Goal: Transaction & Acquisition: Download file/media

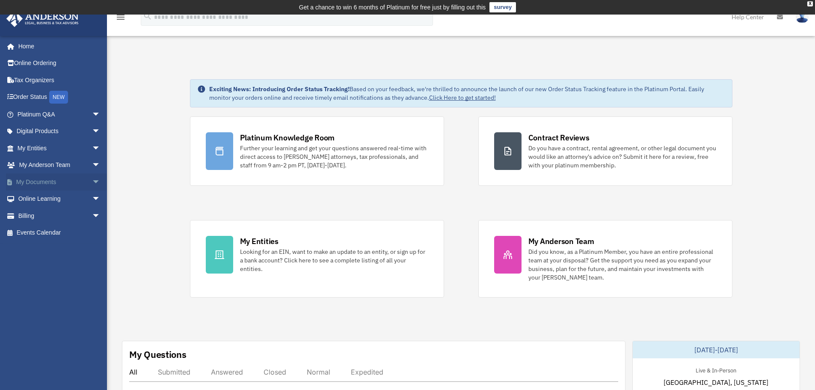
click at [35, 187] on link "My Documents arrow_drop_down" at bounding box center [59, 181] width 107 height 17
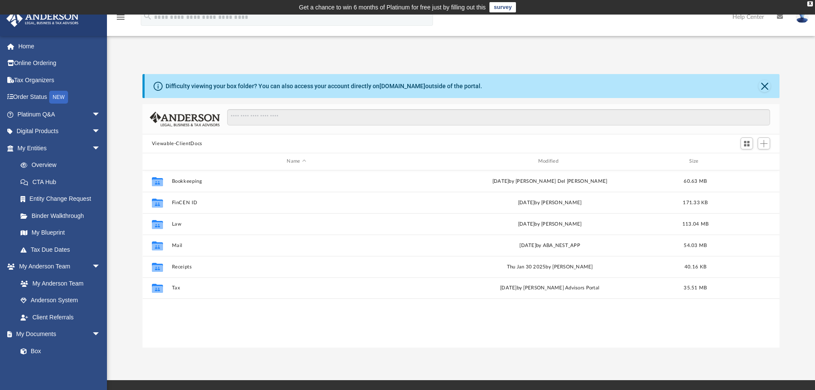
scroll to position [188, 630]
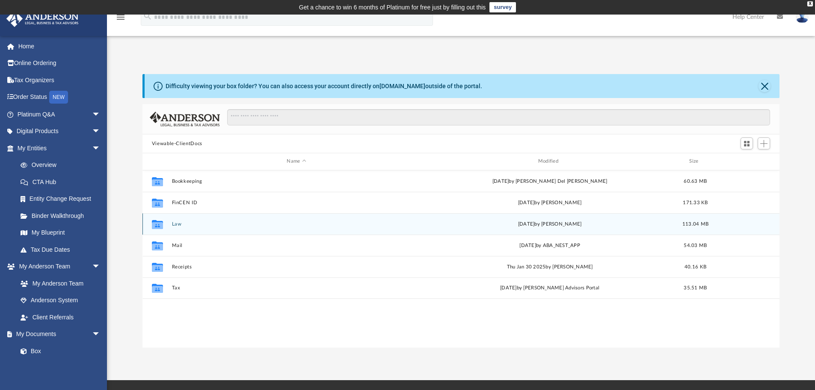
click at [183, 227] on div "Collaborated Folder Law [DATE] by [PERSON_NAME] 113.04 MB" at bounding box center [460, 223] width 637 height 21
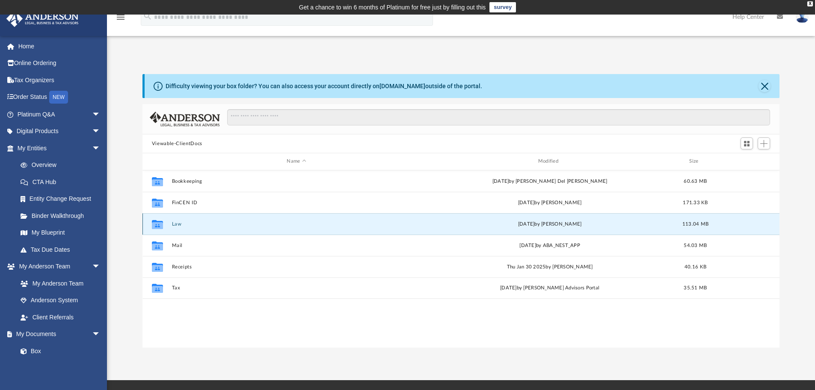
click at [180, 223] on button "Law" at bounding box center [296, 224] width 249 height 6
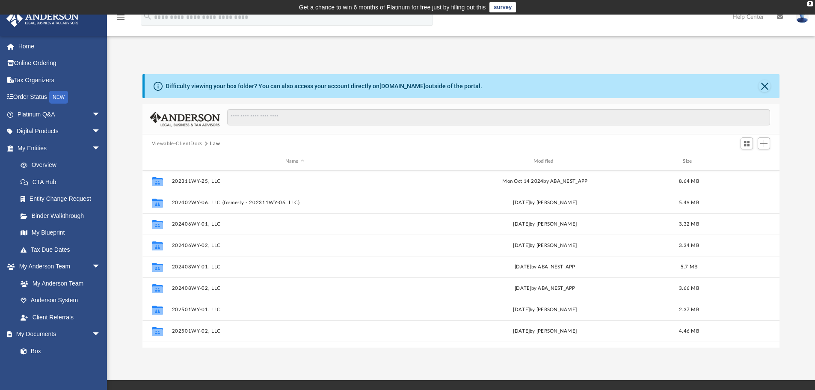
scroll to position [214, 0]
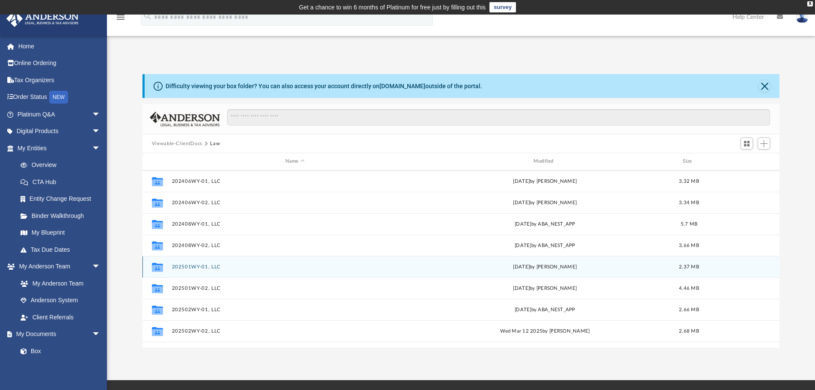
click at [192, 268] on button "202501WY-01, LLC" at bounding box center [295, 267] width 246 height 6
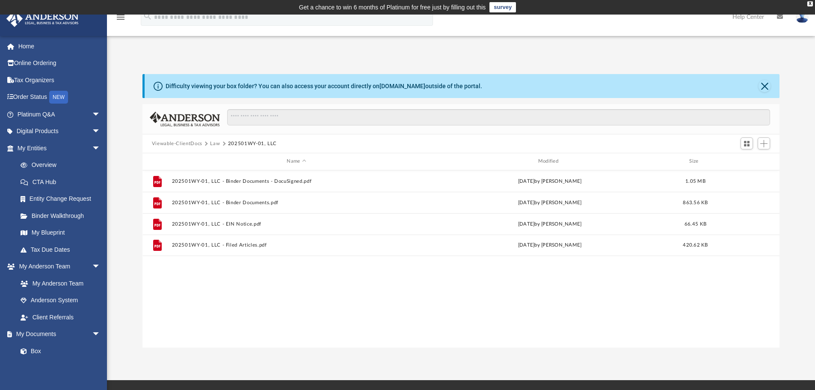
scroll to position [0, 0]
click at [214, 142] on button "Law" at bounding box center [215, 144] width 10 height 8
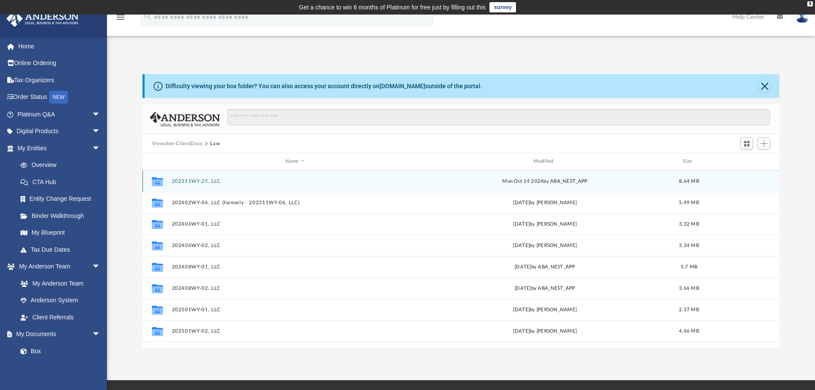
scroll to position [214, 0]
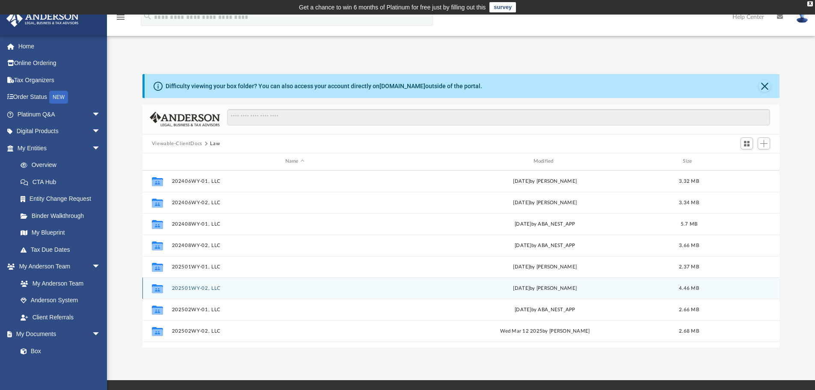
click at [199, 287] on button "202501WY-02, LLC" at bounding box center [295, 288] width 246 height 6
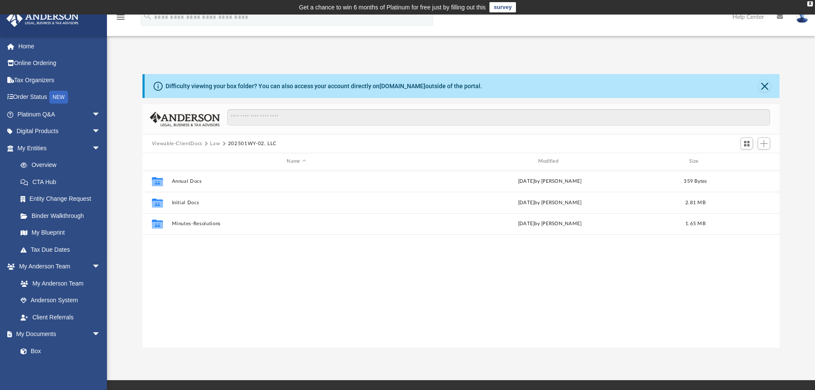
scroll to position [0, 0]
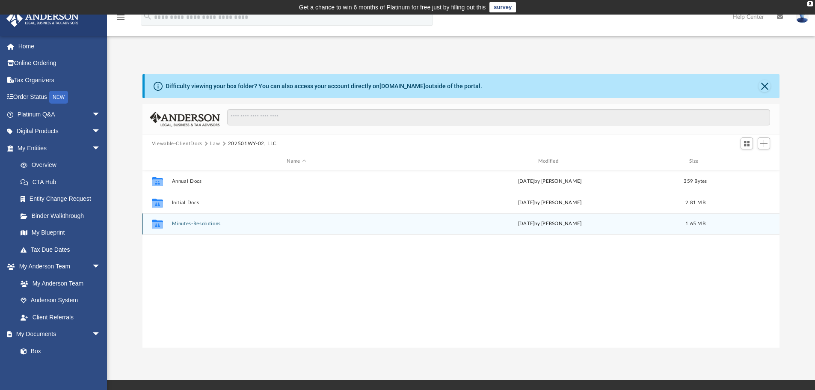
click at [204, 222] on button "Minutes-Resolutions" at bounding box center [296, 224] width 249 height 6
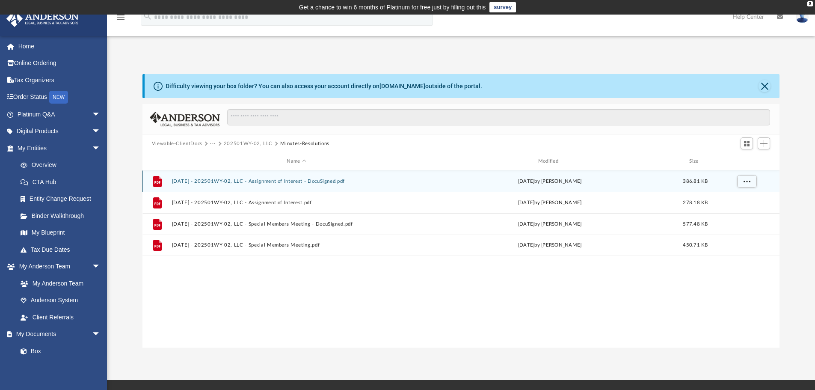
click at [285, 181] on button "[DATE] - 202501WY-02, LLC - Assignment of Interest - DocuSigned.pdf" at bounding box center [296, 181] width 249 height 6
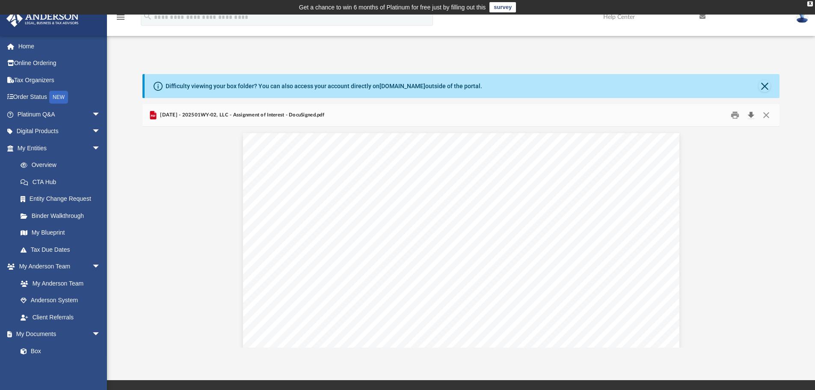
click at [751, 115] on button "Download" at bounding box center [750, 115] width 15 height 13
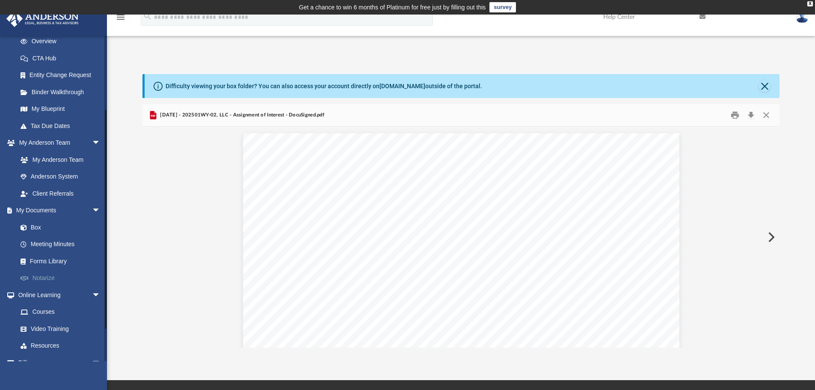
scroll to position [128, 0]
